Goal: Transaction & Acquisition: Purchase product/service

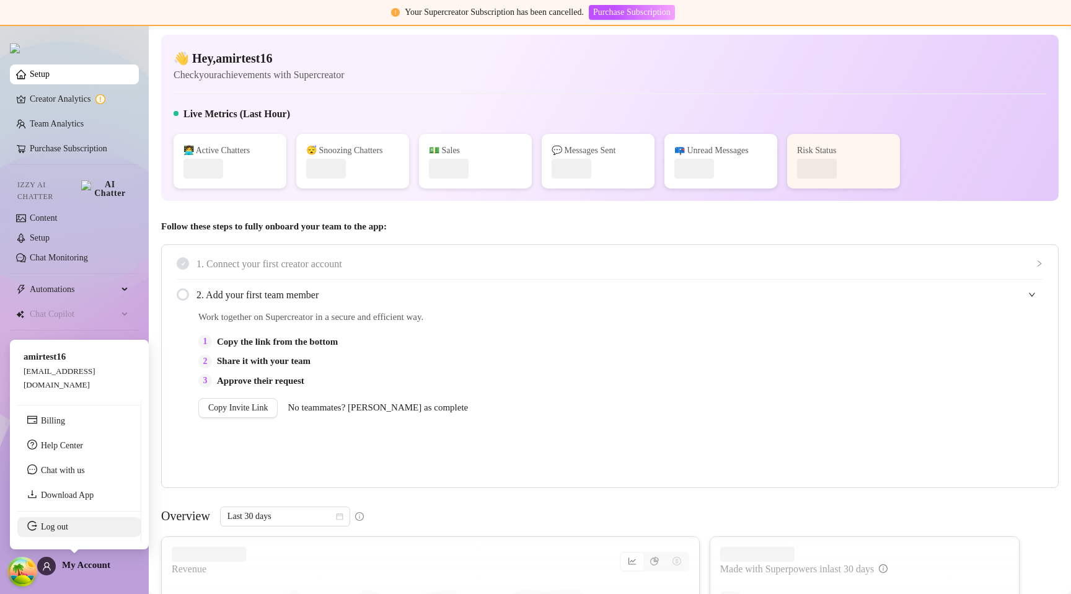
click at [68, 525] on link "Log out" at bounding box center [54, 526] width 27 height 9
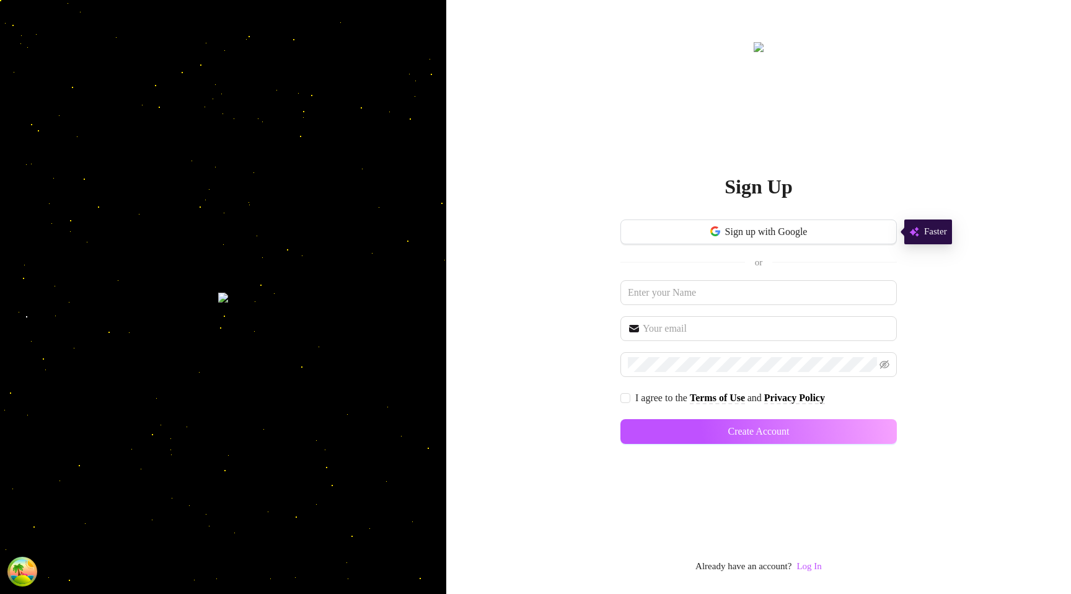
click at [811, 560] on link "Log In" at bounding box center [809, 566] width 25 height 15
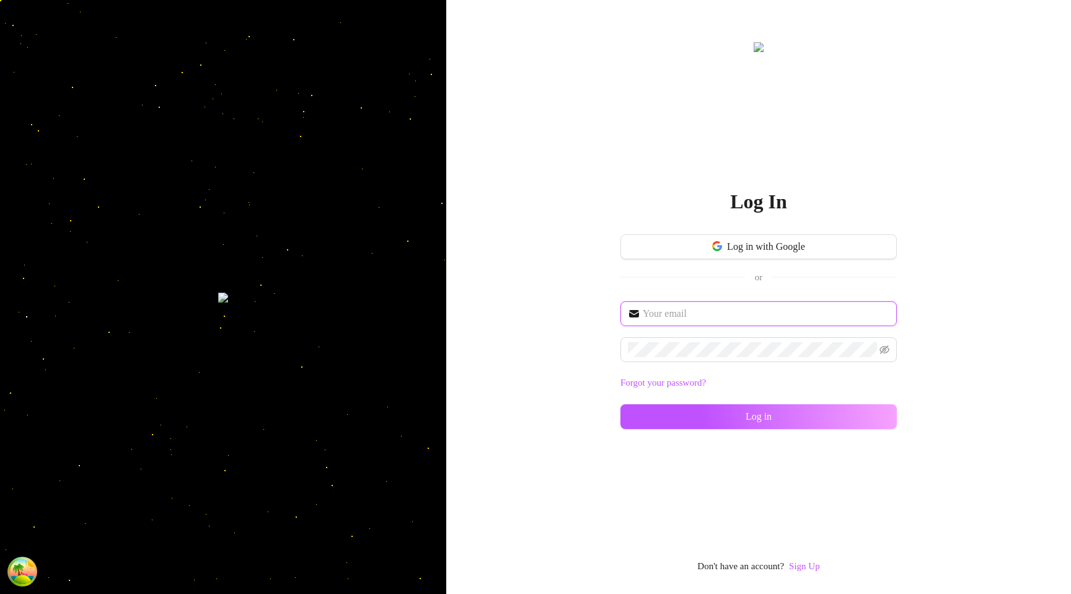
click at [682, 306] on input "text" at bounding box center [766, 313] width 247 height 15
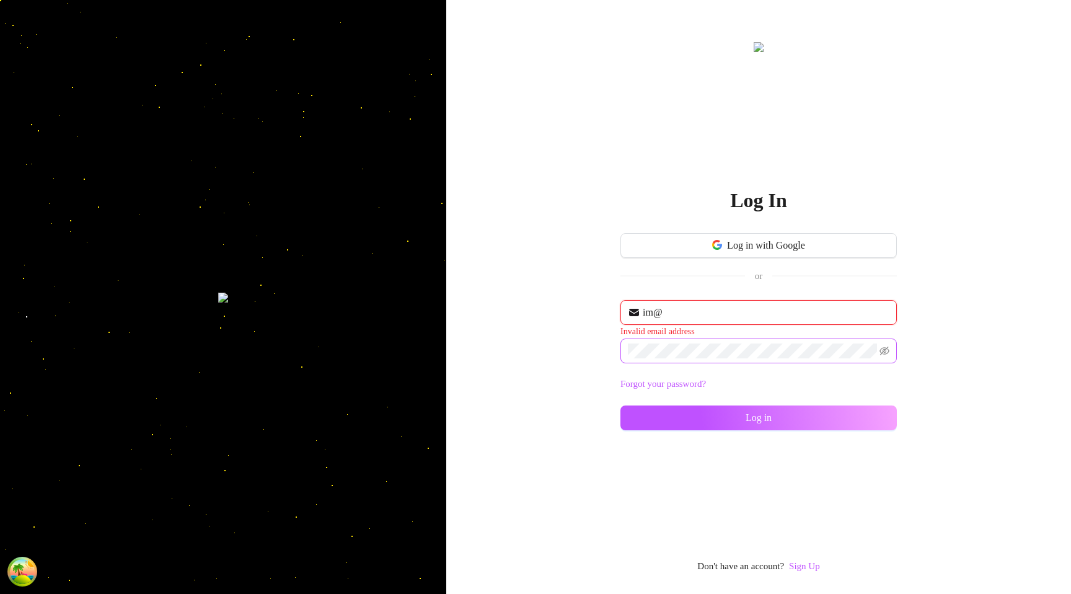
type input "im@supercreator.app"
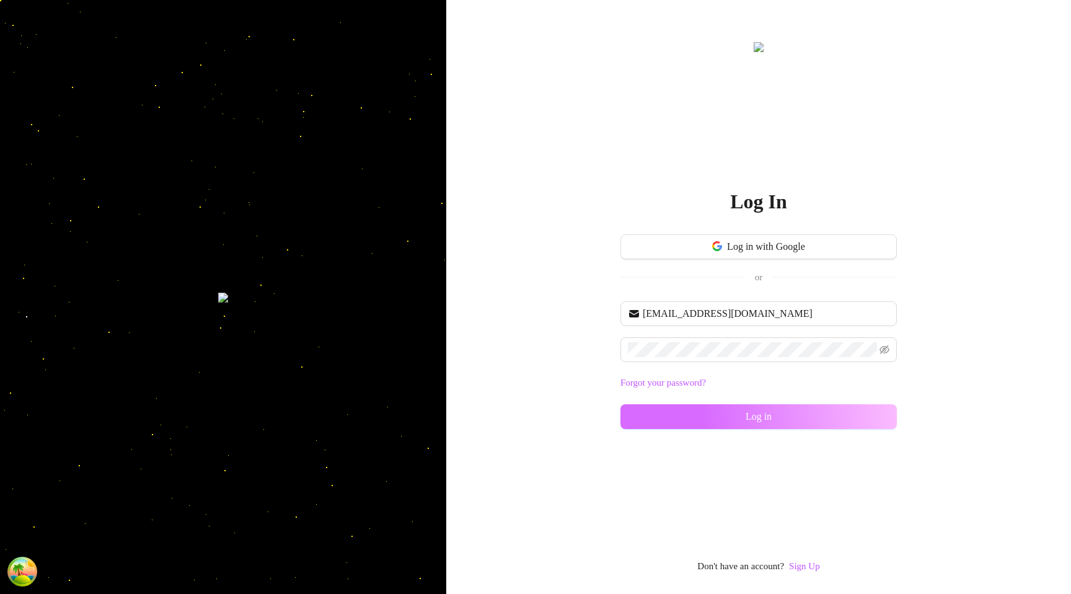
click at [669, 420] on button "Log in" at bounding box center [759, 416] width 276 height 25
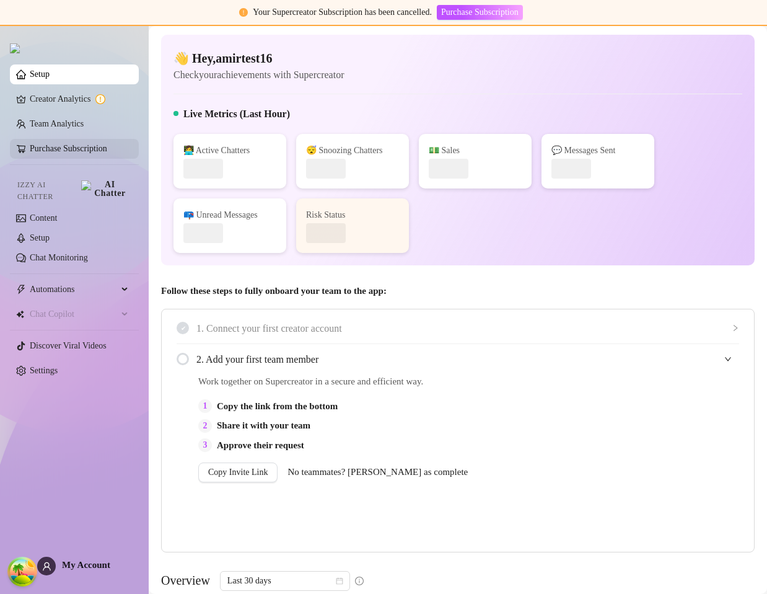
click at [88, 148] on link "Purchase Subscription" at bounding box center [68, 148] width 77 height 9
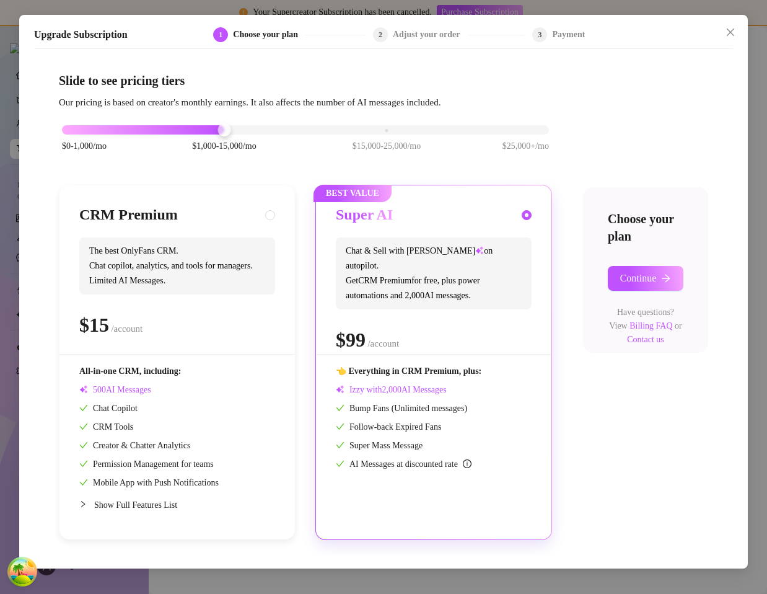
click at [68, 130] on div "$0-1,000/mo $1,000-15,000/mo $15,000-25,000/mo $25,000+/mo" at bounding box center [305, 126] width 487 height 7
click at [200, 128] on div "$0-1,000/mo $1,000-15,000/mo $15,000-25,000/mo $25,000+/mo" at bounding box center [305, 126] width 487 height 7
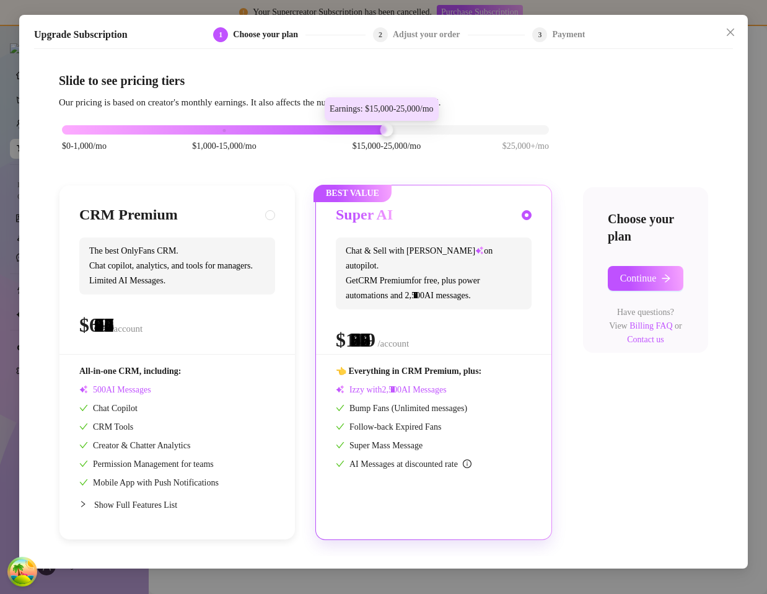
click at [338, 128] on div "$0-1,000/mo $1,000-15,000/mo $15,000-25,000/mo $25,000+/mo" at bounding box center [305, 126] width 487 height 7
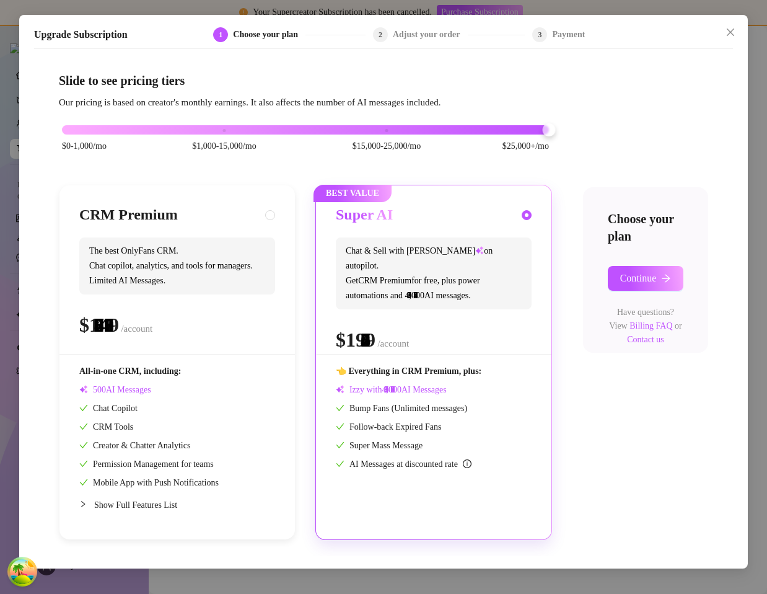
click at [488, 130] on div "$0-1,000/mo $1,000-15,000/mo $15,000-25,000/mo $25,000+/mo" at bounding box center [305, 126] width 487 height 7
click at [239, 130] on div "$0-1,000/mo $1,000-15,000/mo $15,000-25,000/mo $25,000+/mo" at bounding box center [305, 126] width 487 height 7
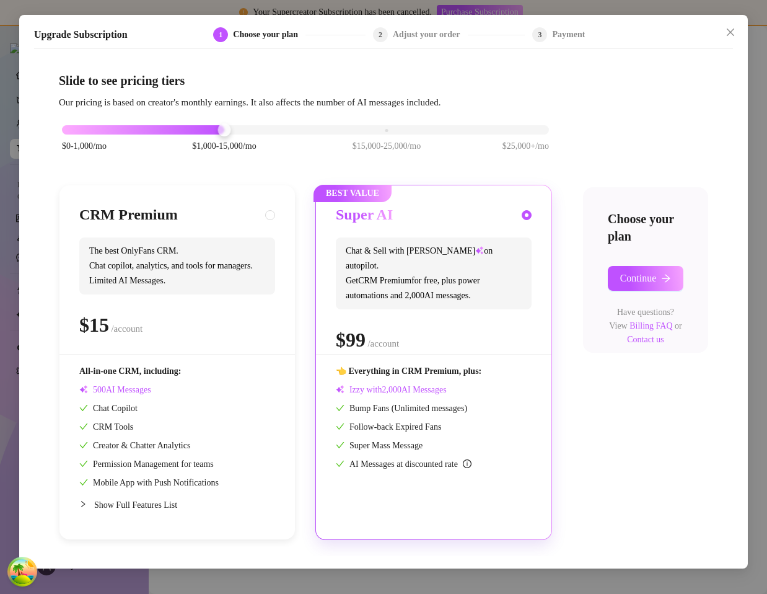
click at [373, 128] on div "$0-1,000/mo $1,000-15,000/mo $15,000-25,000/mo $25,000+/mo" at bounding box center [305, 126] width 487 height 7
click at [221, 135] on div "$0-1,000/mo $1,000-15,000/mo $15,000-25,000/mo $25,000+/mo" at bounding box center [305, 145] width 493 height 70
click at [220, 130] on div "$0-1,000/mo $1,000-15,000/mo $15,000-25,000/mo $25,000+/mo" at bounding box center [305, 126] width 487 height 7
click at [220, 130] on div at bounding box center [224, 129] width 13 height 13
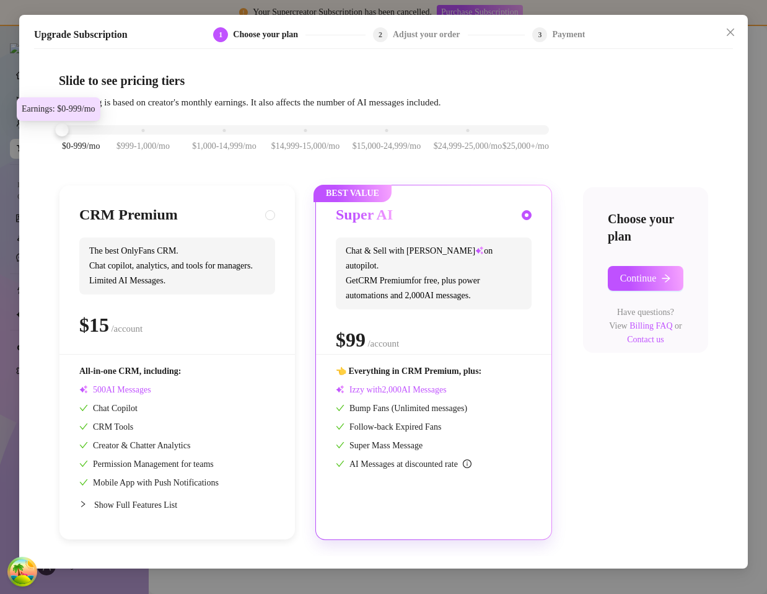
drag, startPoint x: 143, startPoint y: 133, endPoint x: 89, endPoint y: 131, distance: 54.6
click at [89, 130] on div "$0-999/mo $999-1,000/mo $1,000-14,999/mo $14,999-15,000/mo $15,000-24,999/mo $2…" at bounding box center [305, 126] width 487 height 7
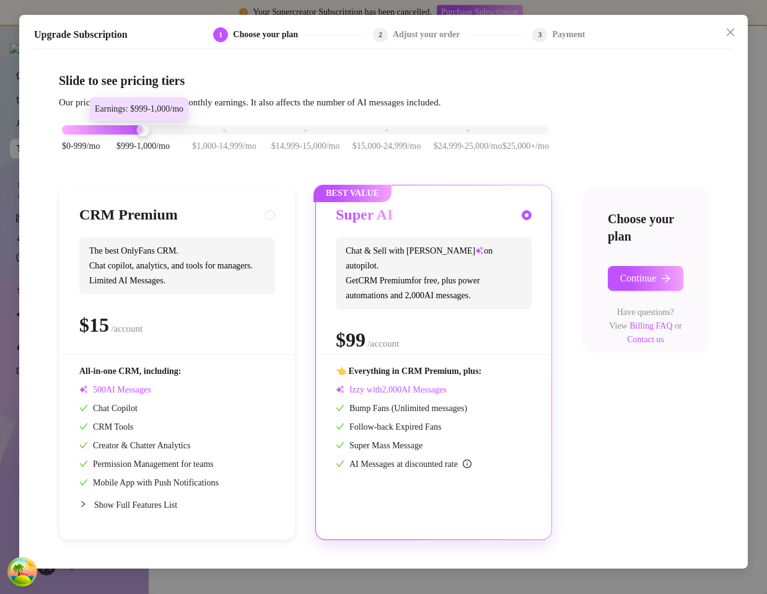
drag, startPoint x: 64, startPoint y: 132, endPoint x: 113, endPoint y: 132, distance: 49.0
click at [113, 130] on div "$0-999/mo $999-1,000/mo $1,000-14,999/mo $14,999-15,000/mo $15,000-24,999/mo $2…" at bounding box center [305, 126] width 487 height 7
click at [249, 177] on div "$0-999/mo $999-1,000/mo $1,000-14,999/mo $14,999-15,000/mo $15,000-24,999/mo $2…" at bounding box center [305, 145] width 493 height 70
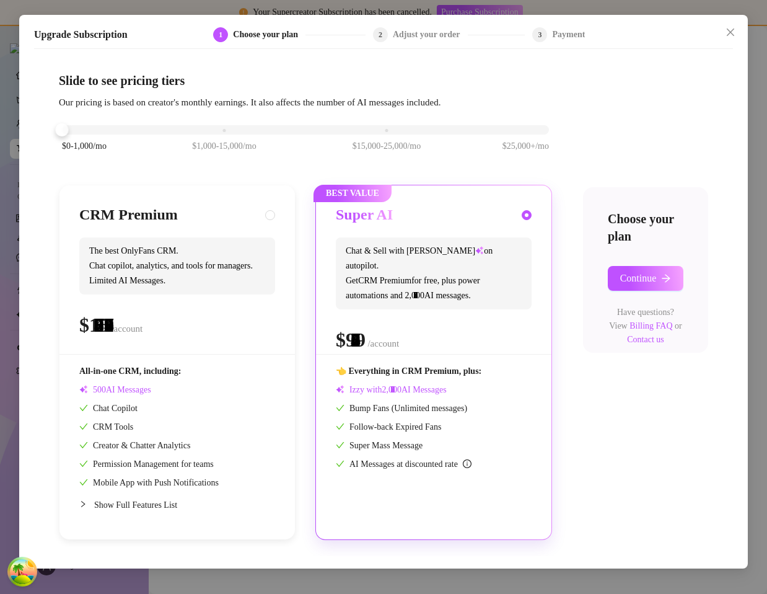
click at [81, 130] on div "$0-1,000/mo $1,000-15,000/mo $15,000-25,000/mo $25,000+/mo" at bounding box center [305, 126] width 487 height 7
click at [222, 130] on div "$0-1,000/mo $1,000-15,000/mo $15,000-25,000/mo $25,000+/mo" at bounding box center [305, 126] width 487 height 7
click at [382, 128] on div "$0-1,000/mo $1,000-15,000/mo $15,000-25,000/mo $25,000+/mo" at bounding box center [305, 126] width 487 height 7
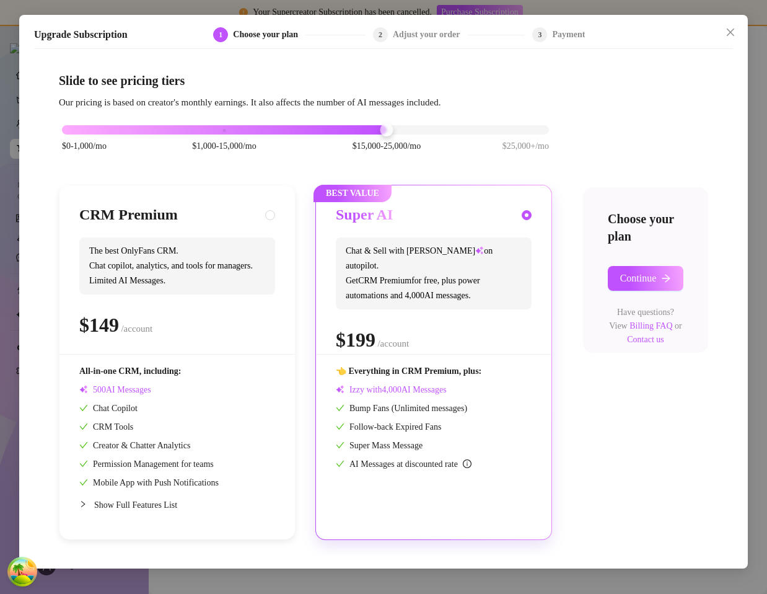
click at [505, 129] on div "$0-1,000/mo $1,000-15,000/mo $15,000-25,000/mo $25,000+/mo" at bounding box center [305, 126] width 487 height 7
click at [79, 130] on div "$0-1,000/mo $1,000-15,000/mo $15,000-25,000/mo $25,000+/mo" at bounding box center [305, 126] width 487 height 7
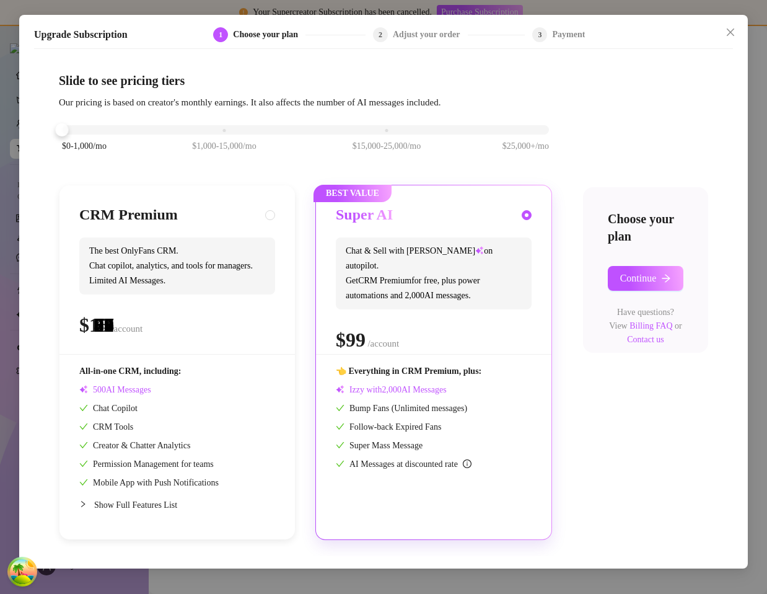
click at [227, 130] on div "$0-1,000/mo $1,000-15,000/mo $15,000-25,000/mo $25,000+/mo" at bounding box center [305, 126] width 487 height 7
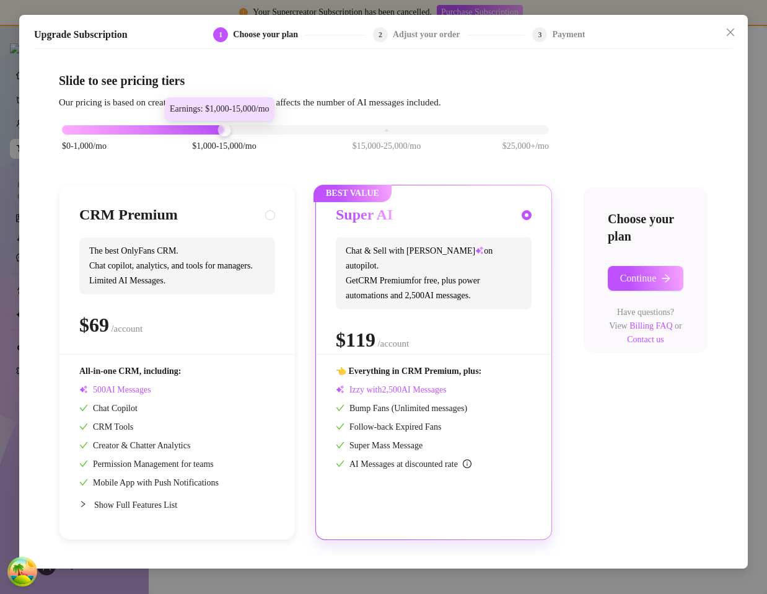
click at [365, 130] on div "$0-1,000/mo $1,000-15,000/mo $15,000-25,000/mo $25,000+/mo" at bounding box center [305, 126] width 487 height 7
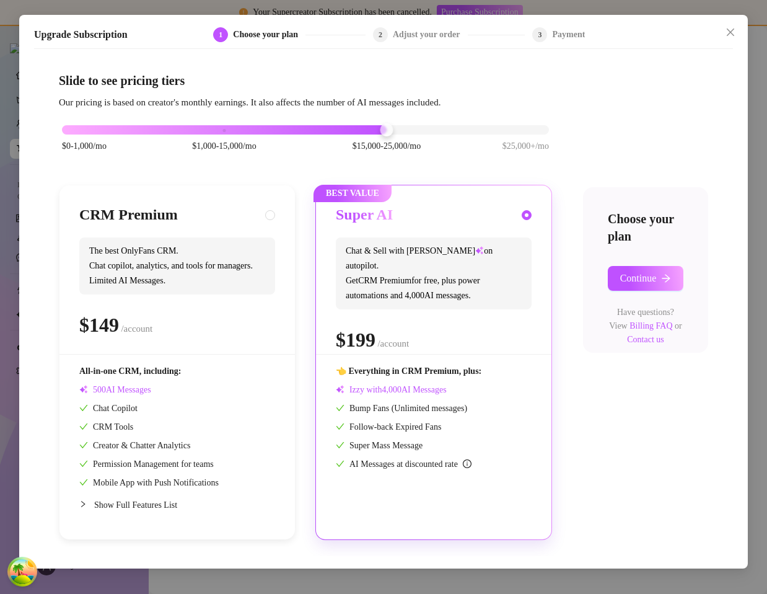
click at [556, 126] on div "$0-1,000/mo $1,000-15,000/mo $15,000-25,000/mo $25,000+/mo CRM Premium The best…" at bounding box center [384, 325] width 650 height 430
click at [549, 126] on div "$0-1,000/mo $1,000-15,000/mo $15,000-25,000/mo $25,000+/mo" at bounding box center [305, 126] width 493 height 7
click at [532, 127] on div "$0-1,000/mo $1,000-15,000/mo $15,000-25,000/mo $25,000+/mo" at bounding box center [305, 126] width 487 height 7
click at [67, 130] on div "$0-1,000/mo $1,000-15,000/mo $15,000-25,000/mo $25,000+/mo" at bounding box center [305, 126] width 487 height 7
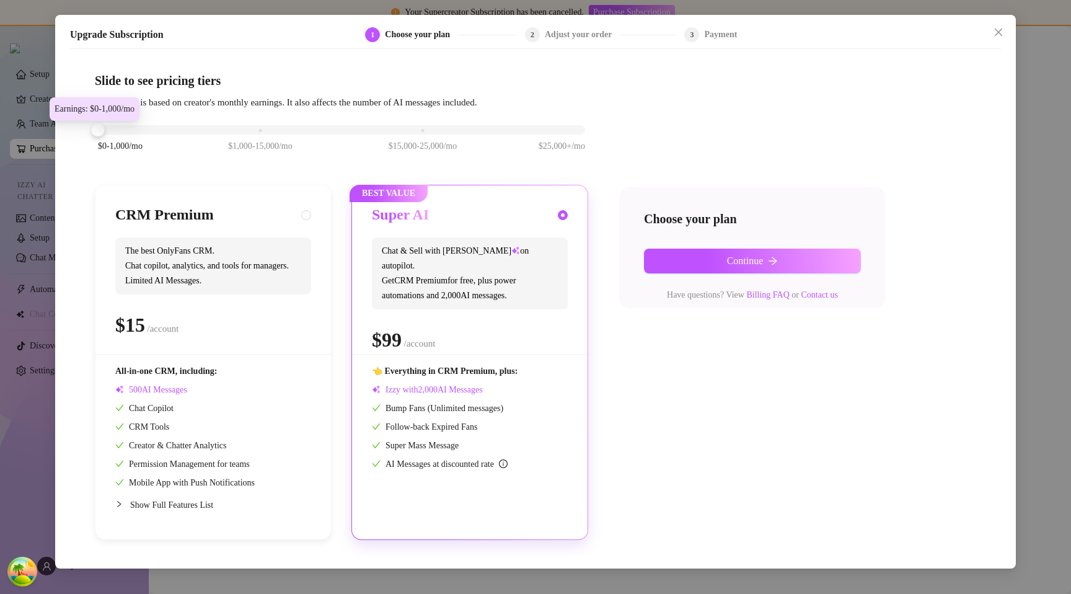
click at [731, 129] on div "$0-1,000/mo $1,000-15,000/mo $15,000-25,000/mo $25,000+/mo CRM Premium The best…" at bounding box center [535, 325] width 881 height 430
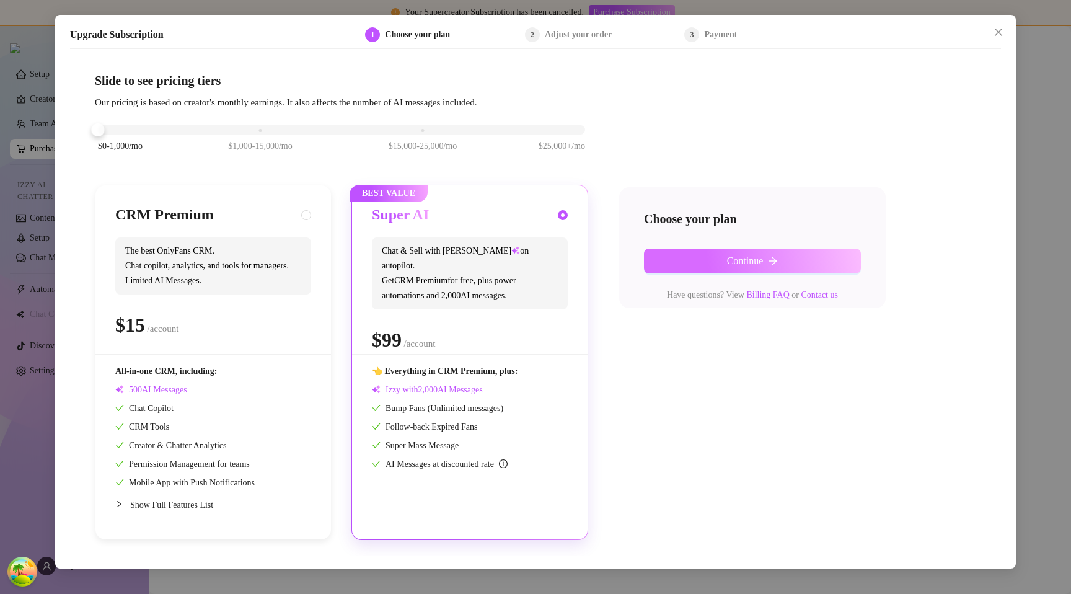
click at [706, 266] on button "Continue" at bounding box center [752, 261] width 217 height 25
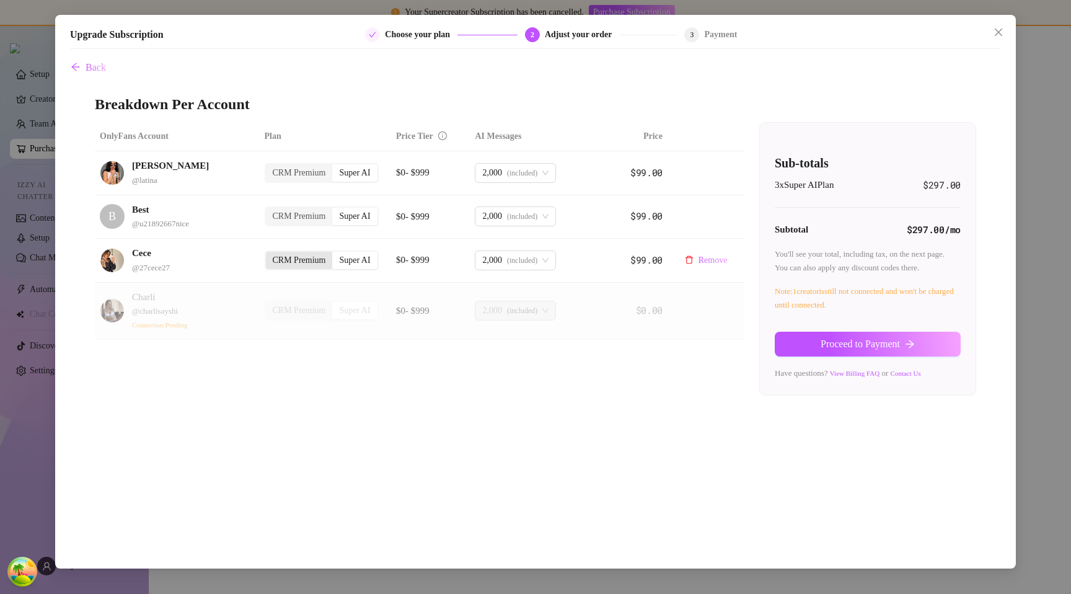
click at [296, 258] on div "CRM Premium" at bounding box center [299, 260] width 67 height 17
click at [269, 254] on input "CRM Premium" at bounding box center [269, 254] width 0 height 0
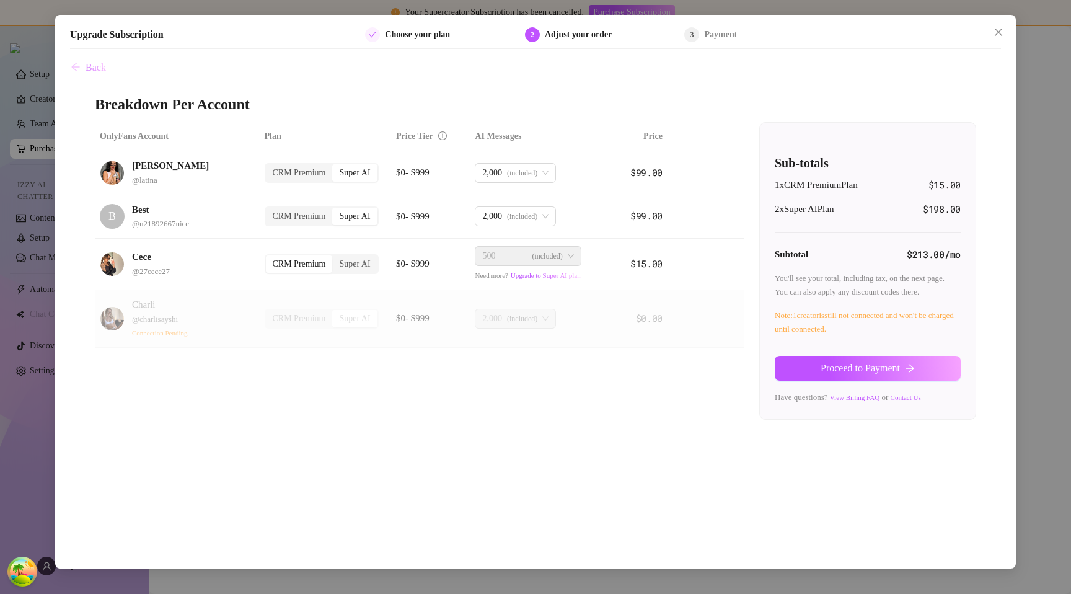
click at [101, 67] on span "Back" at bounding box center [96, 67] width 20 height 11
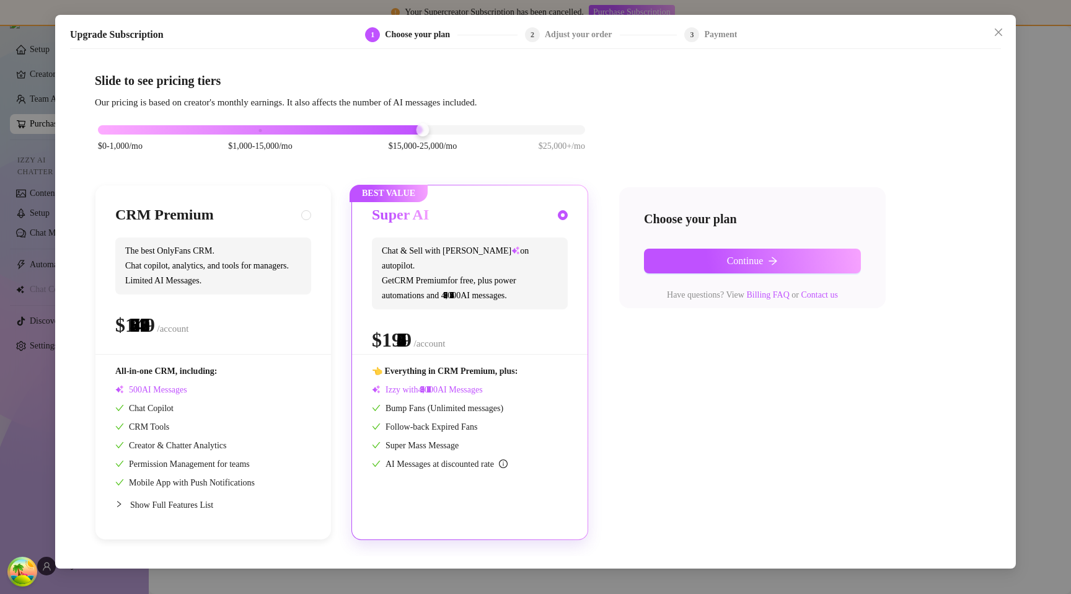
click at [393, 128] on div "$0-1,000/mo $1,000-15,000/mo $15,000-25,000/mo $25,000+/mo" at bounding box center [341, 126] width 487 height 7
click at [677, 263] on button "Continue" at bounding box center [752, 261] width 217 height 25
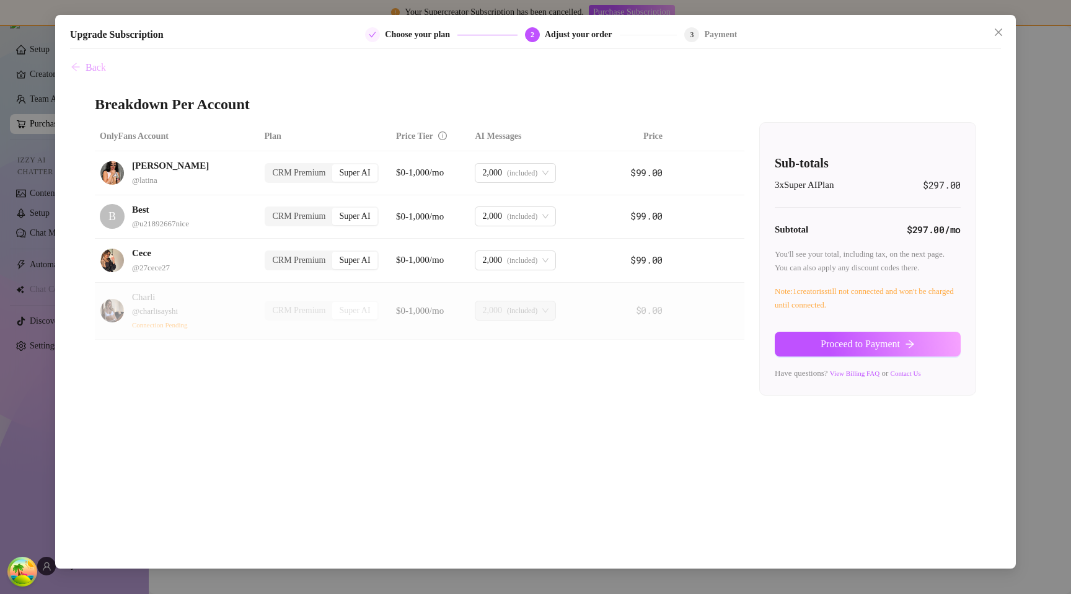
click at [100, 67] on span "Back" at bounding box center [96, 67] width 20 height 11
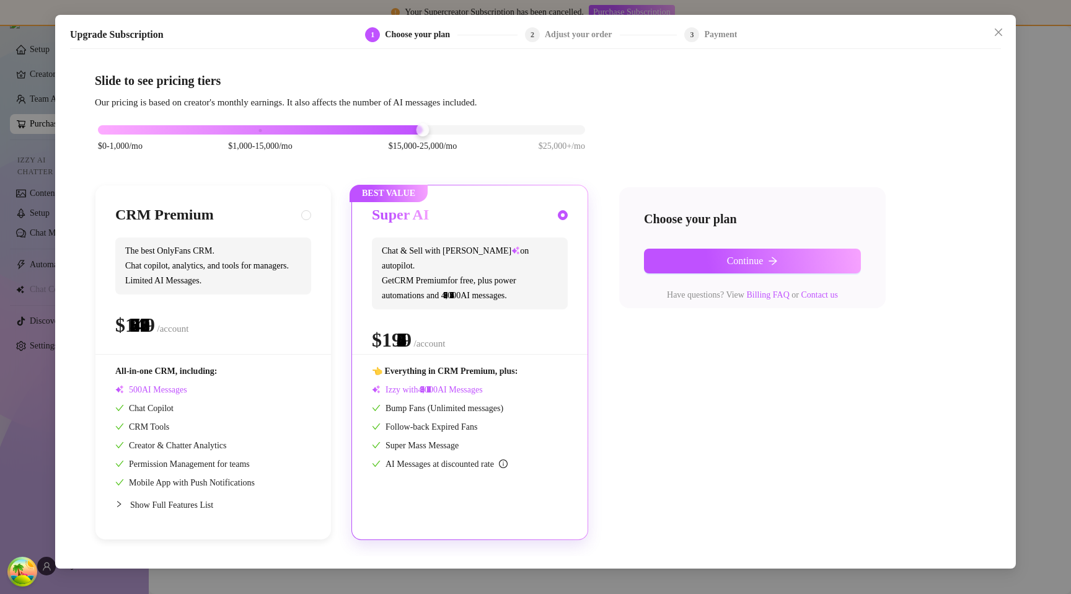
click at [428, 126] on div at bounding box center [341, 129] width 487 height 9
click at [680, 262] on button "Continue" at bounding box center [752, 261] width 217 height 25
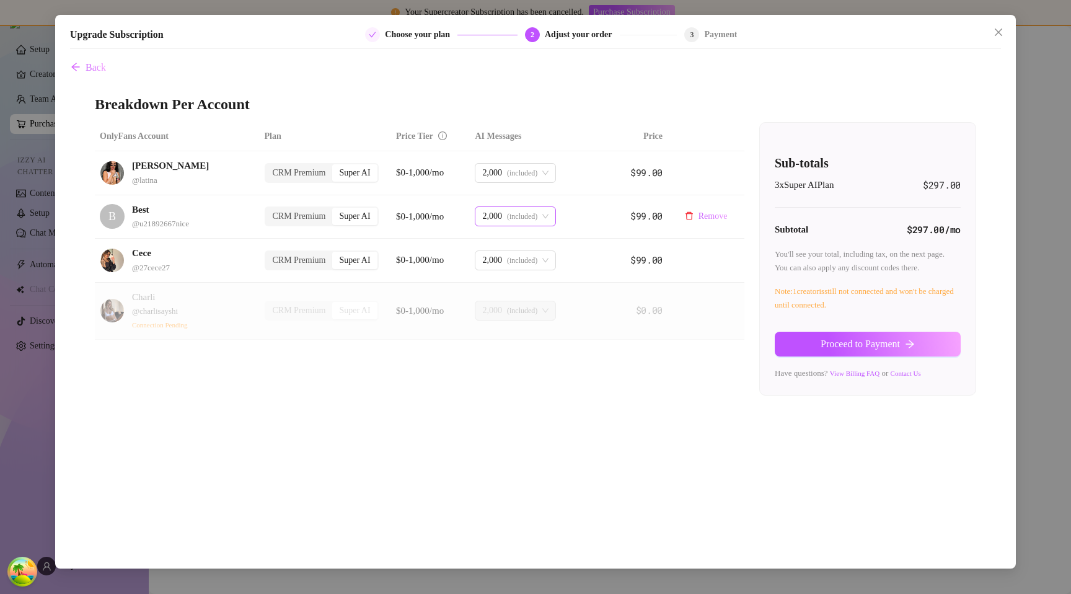
click at [506, 218] on div "2,000 (included)" at bounding box center [509, 216] width 55 height 19
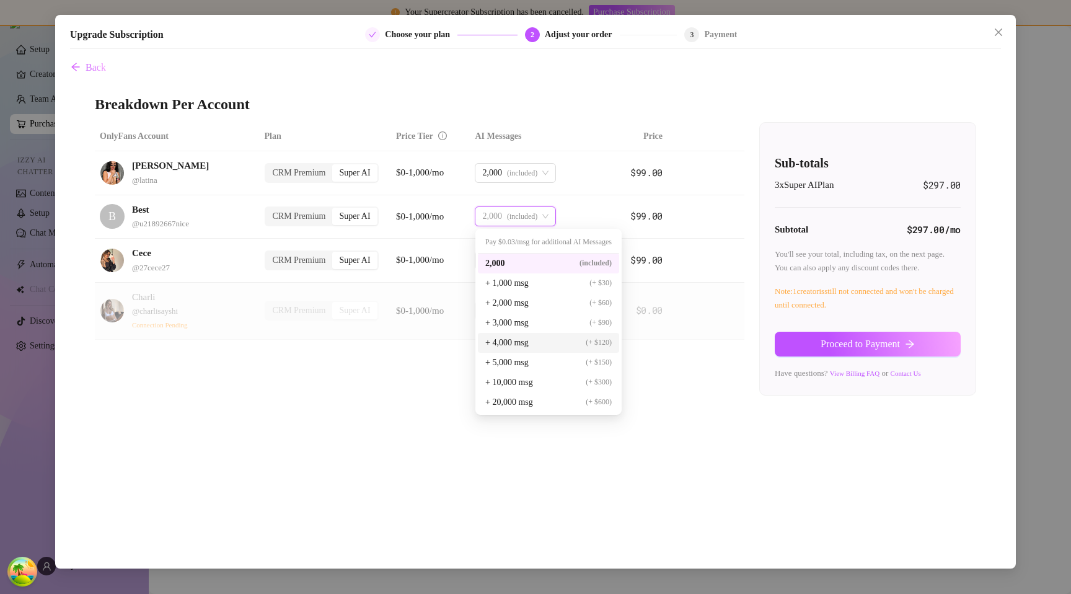
click at [508, 337] on span "+ 4,000 msg" at bounding box center [506, 343] width 43 height 14
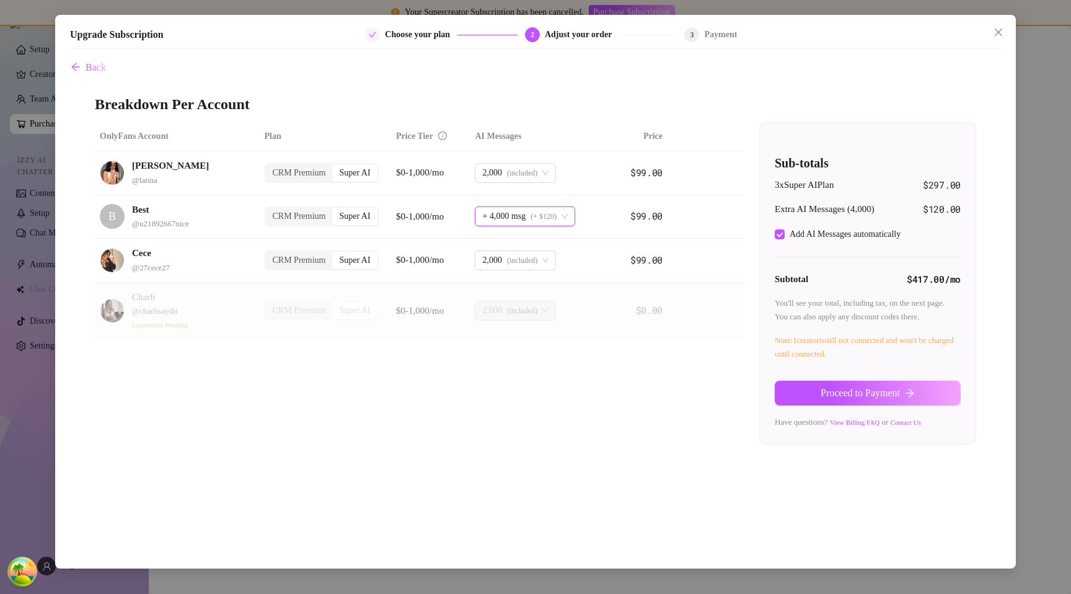
click at [424, 393] on div "OnlyFans Account Plan Price Tier AI Messages Price Carmen @ latina CRM Premium …" at bounding box center [535, 283] width 881 height 322
click at [110, 74] on div "Back Breakdown Per Account OnlyFans Account Plan Price Tier AI Messages Price C…" at bounding box center [535, 305] width 931 height 501
click at [109, 69] on div "Back Breakdown Per Account OnlyFans Account Plan Price Tier AI Messages Price C…" at bounding box center [535, 305] width 931 height 501
click at [97, 66] on span "Back" at bounding box center [96, 67] width 20 height 11
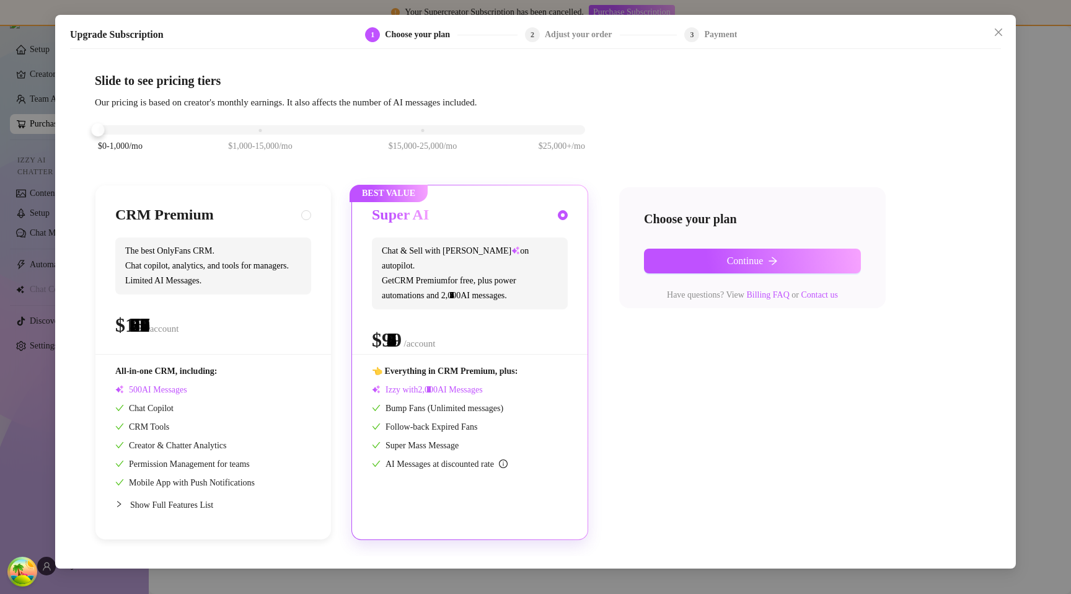
click at [151, 126] on div "$0-1,000/mo $1,000-15,000/mo $15,000-25,000/mo $25,000+/mo" at bounding box center [341, 126] width 487 height 7
click at [379, 130] on div "$0-1,000/mo $1,000-15,000/mo $15,000-25,000/mo $25,000+/mo" at bounding box center [341, 126] width 487 height 7
click at [347, 163] on div "$0-1,000/mo $1,000-15,000/mo $15,000-25,000/mo $25,000+/mo" at bounding box center [341, 145] width 493 height 70
click at [481, 170] on div "$0-1,000/mo $1,000-15,000/mo $15,000-25,000/mo $25,000+/mo" at bounding box center [341, 145] width 493 height 70
click at [413, 128] on div "$0-1,000/mo $1,000-15,000/mo $15,000-25,000/mo $25,000+/mo" at bounding box center [341, 126] width 487 height 7
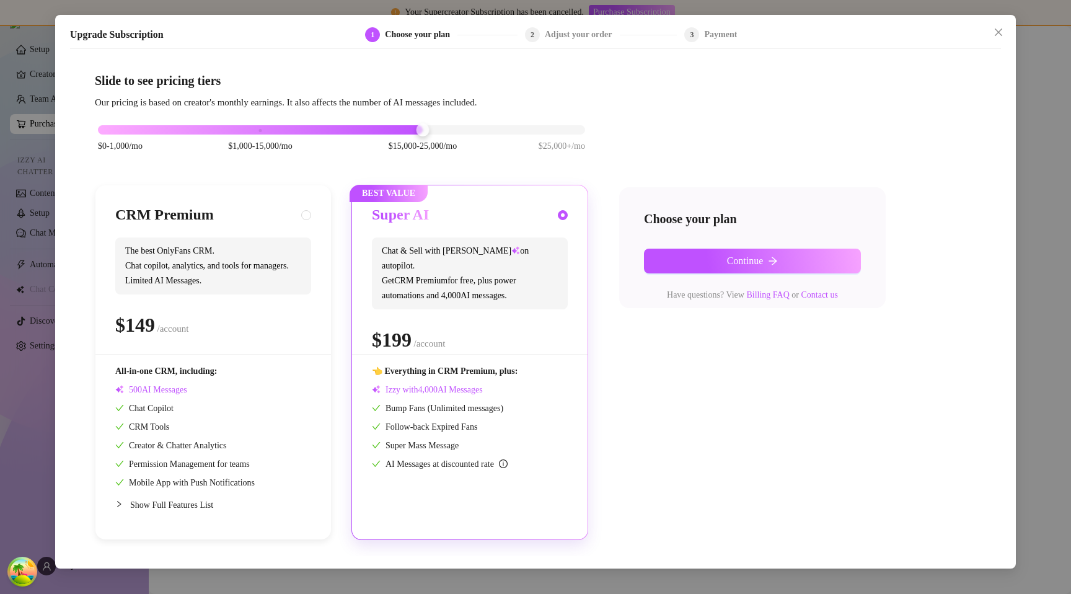
click at [277, 130] on div "$0-1,000/mo $1,000-15,000/mo $15,000-25,000/mo $25,000+/mo" at bounding box center [341, 126] width 487 height 7
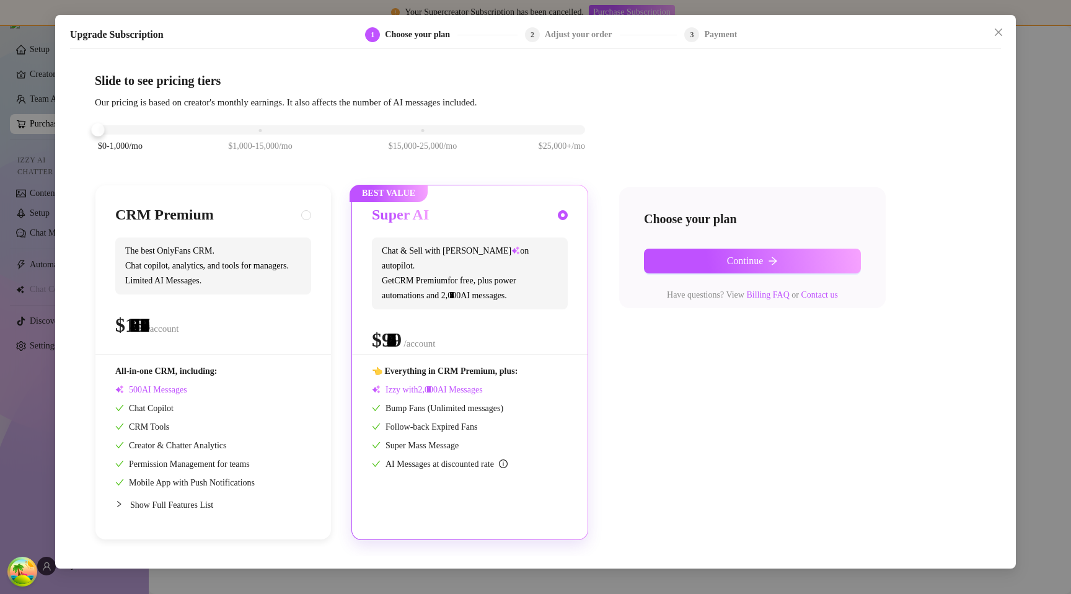
click at [128, 130] on div "$0-1,000/mo $1,000-15,000/mo $15,000-25,000/mo $25,000+/mo" at bounding box center [341, 126] width 487 height 7
click at [534, 130] on div "$0-1,000/mo $1,000-15,000/mo $15,000-25,000/mo $25,000+/mo" at bounding box center [341, 126] width 487 height 7
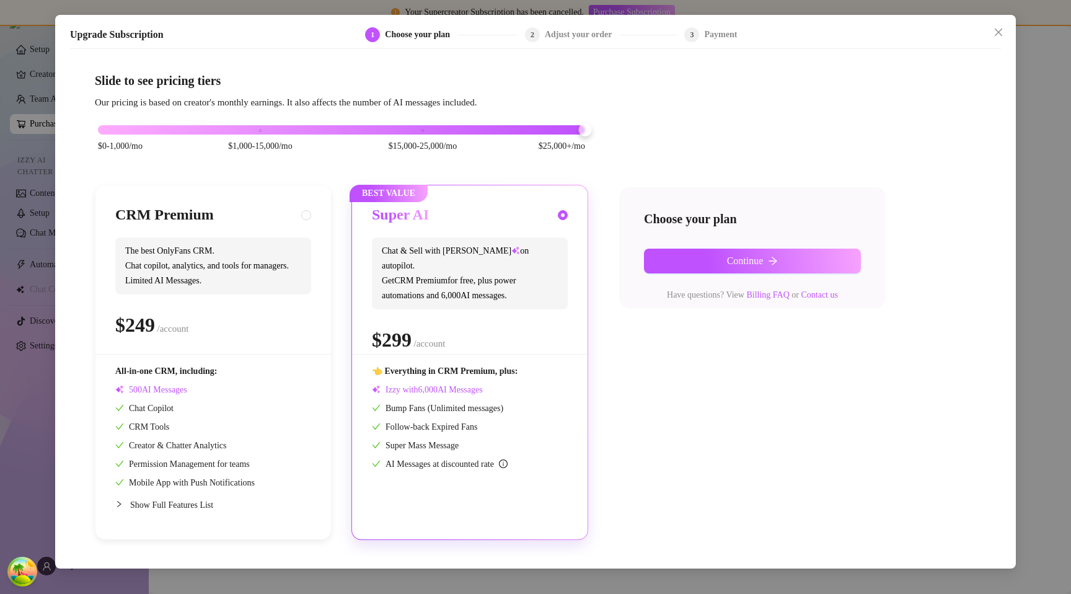
click at [115, 128] on div "$0-1,000/mo $1,000-15,000/mo $15,000-25,000/mo $25,000+/mo" at bounding box center [341, 126] width 487 height 7
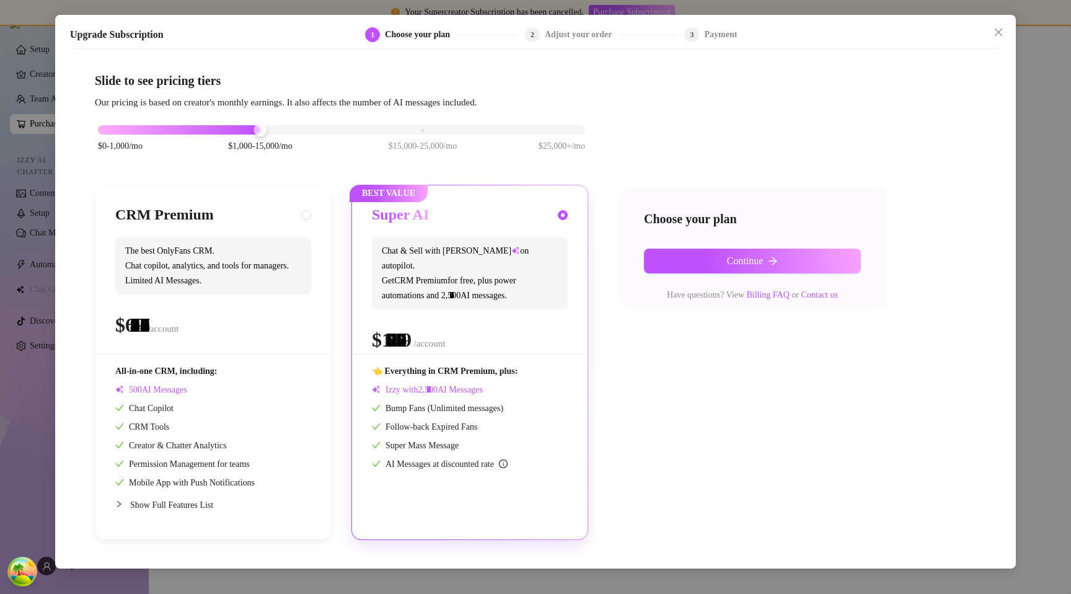
click at [263, 130] on div "$0-1,000/mo $1,000-15,000/mo $15,000-25,000/mo $25,000+/mo" at bounding box center [341, 126] width 487 height 7
click at [400, 130] on div "$0-1,000/mo $1,000-15,000/mo $15,000-25,000/mo $25,000+/mo" at bounding box center [341, 126] width 487 height 7
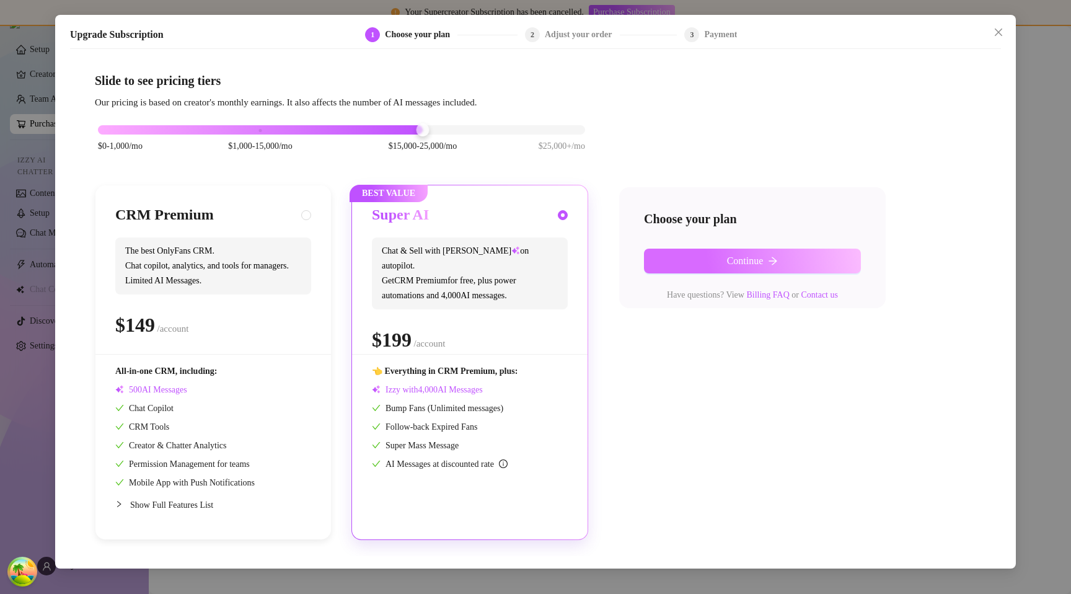
click at [700, 260] on button "Continue" at bounding box center [752, 261] width 217 height 25
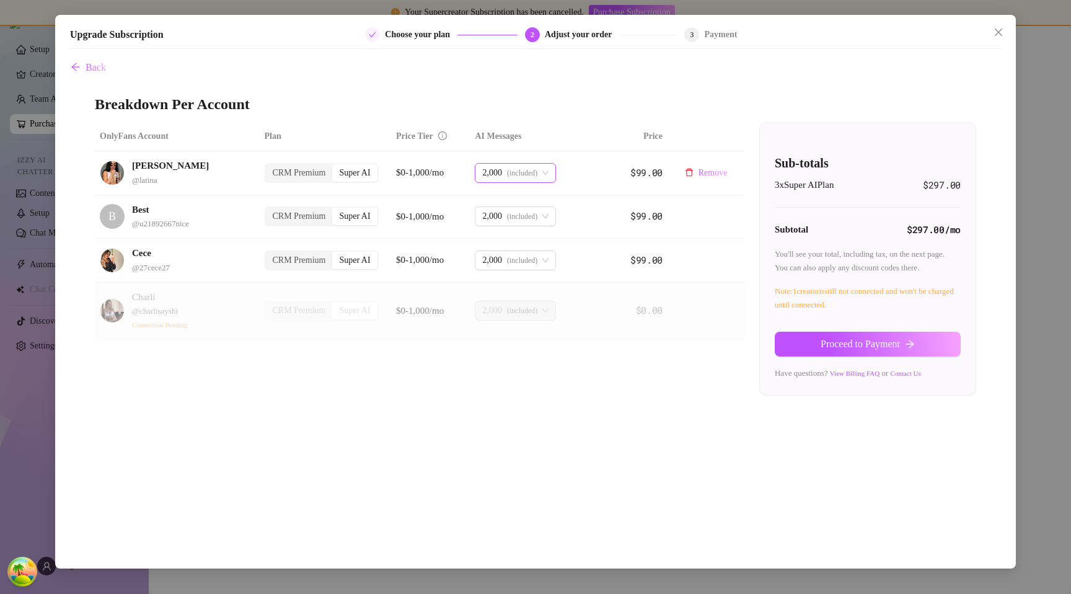
click at [516, 178] on span "(included)" at bounding box center [522, 173] width 30 height 19
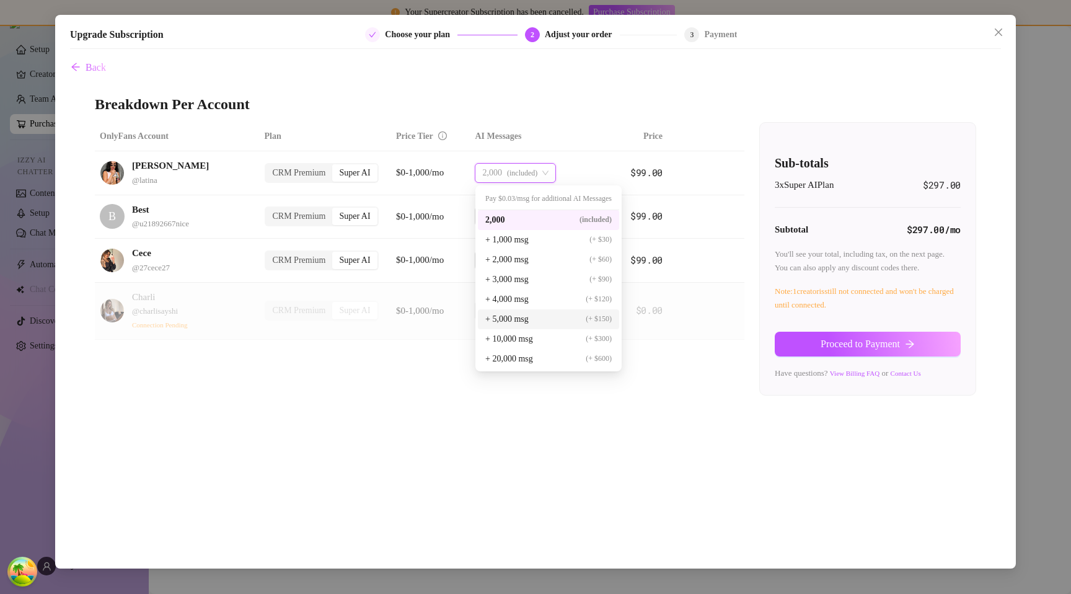
click at [513, 321] on span "+ 5,000 msg" at bounding box center [506, 319] width 43 height 14
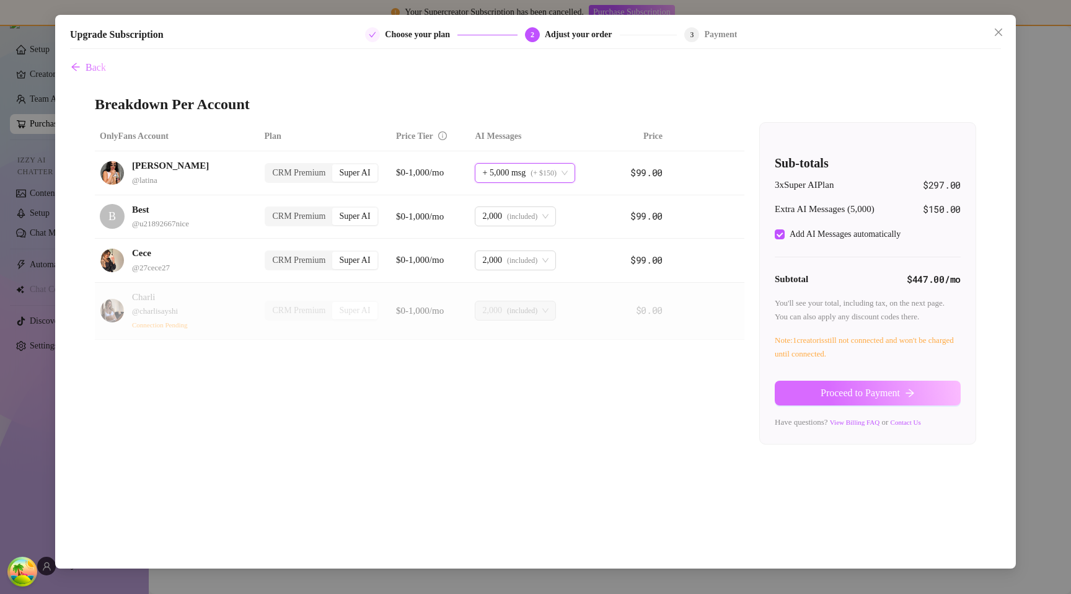
click at [831, 394] on span "Proceed to Payment" at bounding box center [860, 392] width 79 height 11
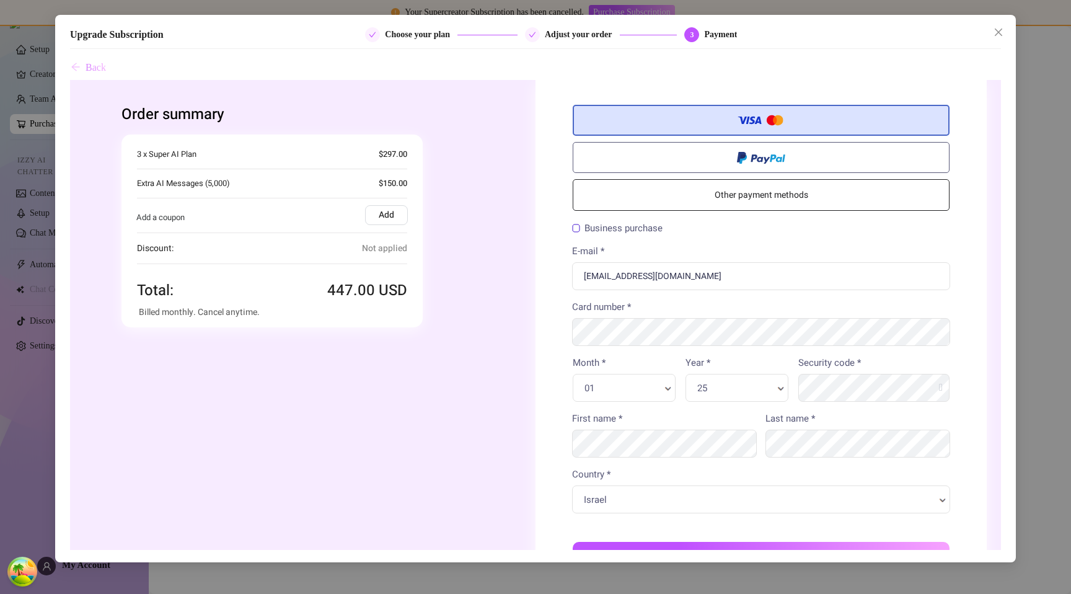
click at [102, 71] on span "Back" at bounding box center [96, 67] width 20 height 11
